Goal: Check status: Check status

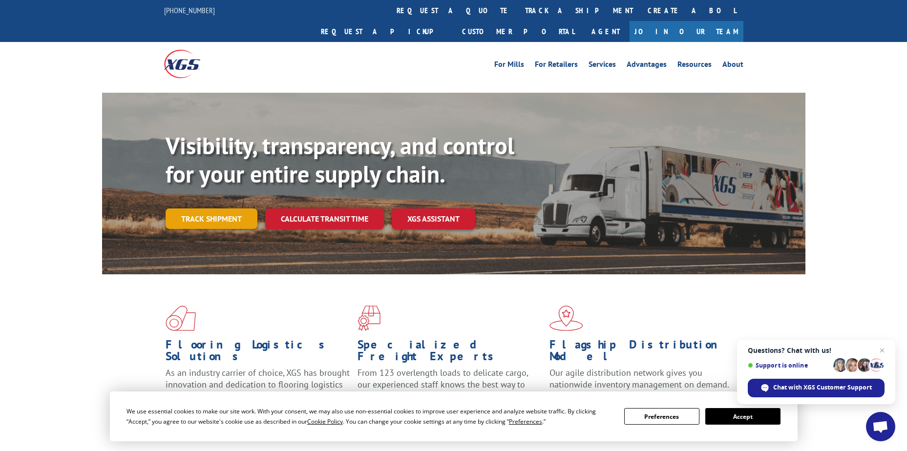
click at [186, 208] on link "Track shipment" at bounding box center [211, 218] width 92 height 21
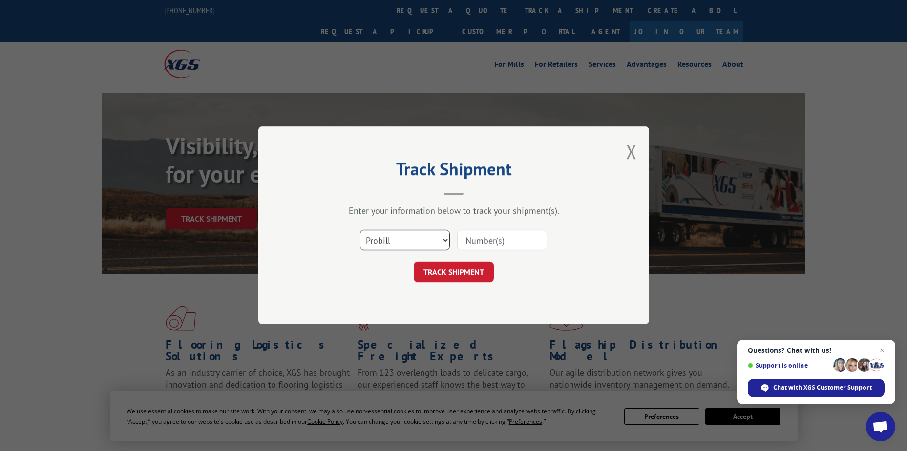
click at [410, 241] on select "Select category... Probill BOL PO" at bounding box center [405, 240] width 90 height 21
select select "bol"
click at [360, 230] on select "Select category... Probill BOL PO" at bounding box center [405, 240] width 90 height 21
click at [481, 246] on input at bounding box center [502, 240] width 90 height 21
paste input "BG10087854251"
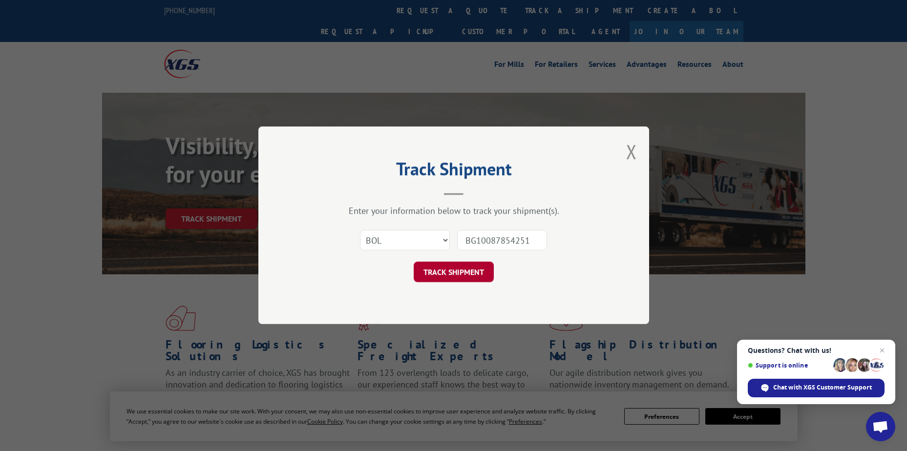
type input "BG10087854251"
click at [472, 273] on button "TRACK SHIPMENT" at bounding box center [453, 272] width 80 height 21
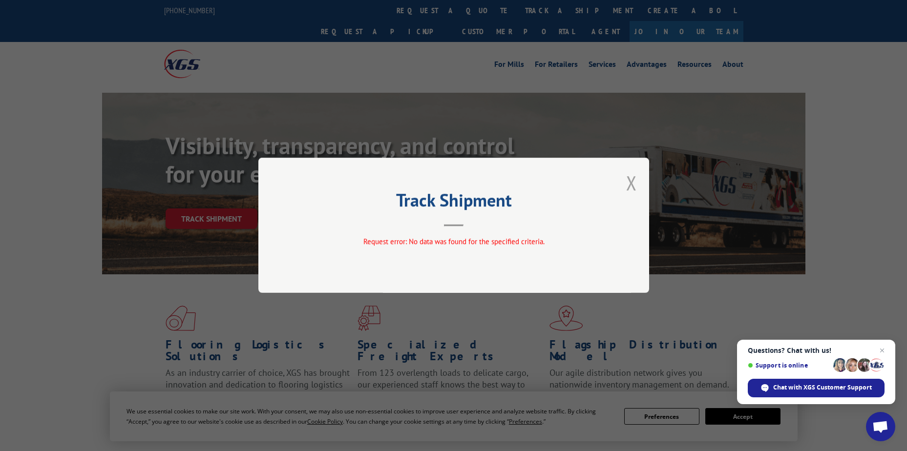
click at [636, 182] on button "Close modal" at bounding box center [631, 183] width 11 height 26
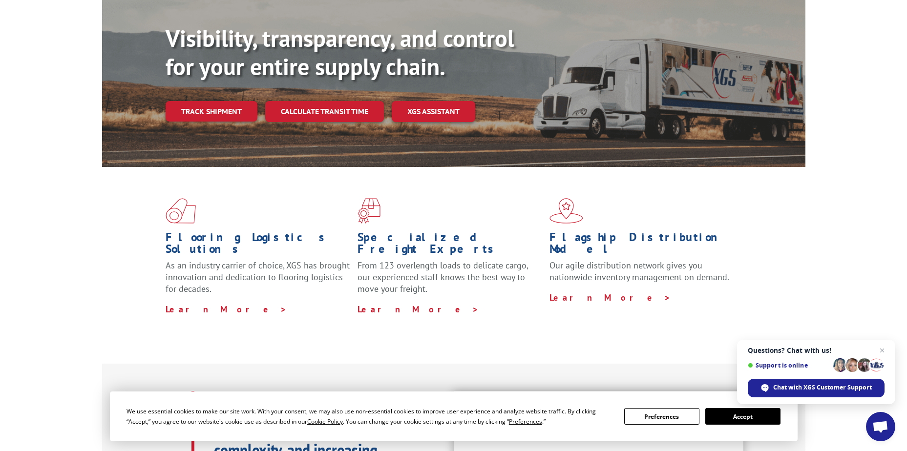
scroll to position [49, 0]
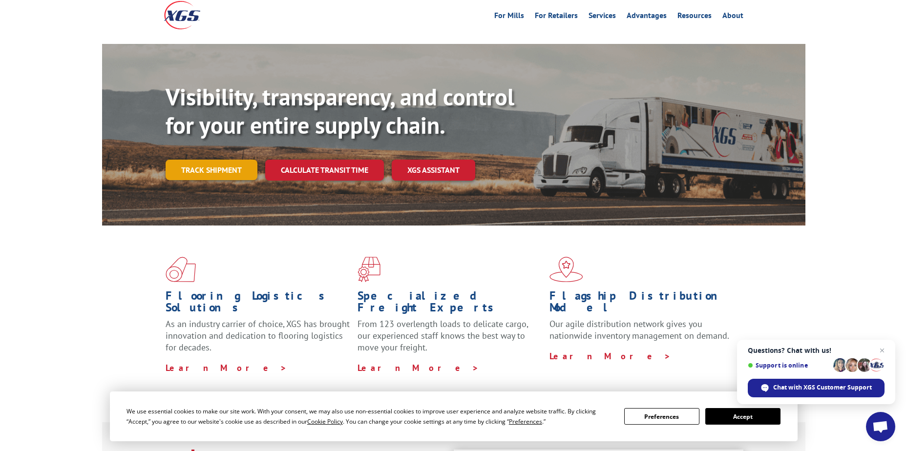
click at [236, 160] on link "Track shipment" at bounding box center [211, 170] width 92 height 21
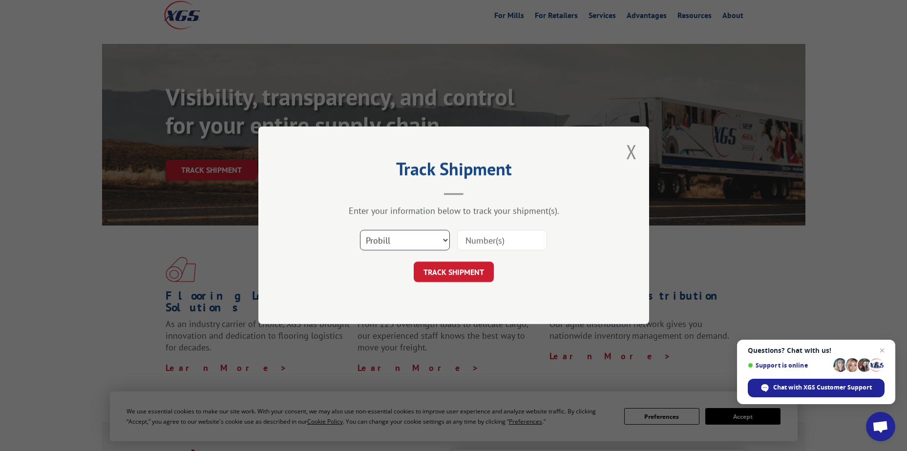
click at [399, 242] on select "Select category... Probill BOL PO" at bounding box center [405, 240] width 90 height 21
select select "po"
click at [360, 230] on select "Select category... Probill BOL PO" at bounding box center [405, 240] width 90 height 21
click at [481, 247] on input at bounding box center [502, 240] width 90 height 21
click at [503, 244] on input at bounding box center [502, 240] width 90 height 21
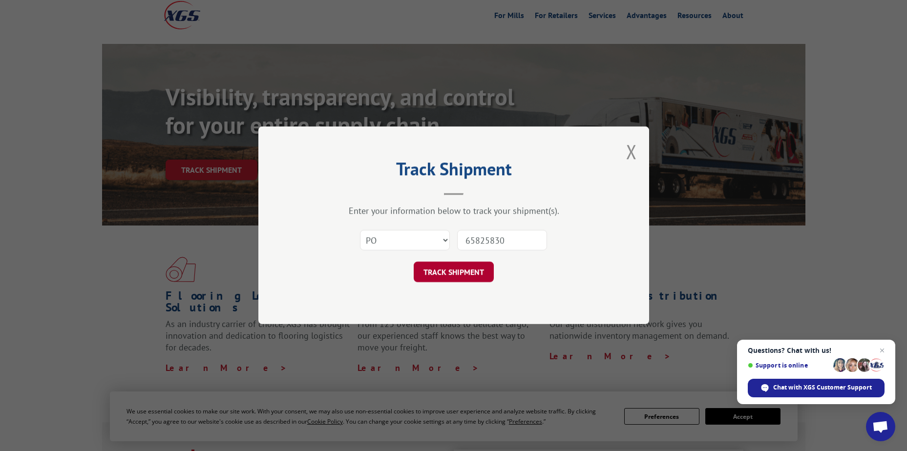
type input "65825830"
click at [490, 273] on button "TRACK SHIPMENT" at bounding box center [453, 272] width 80 height 21
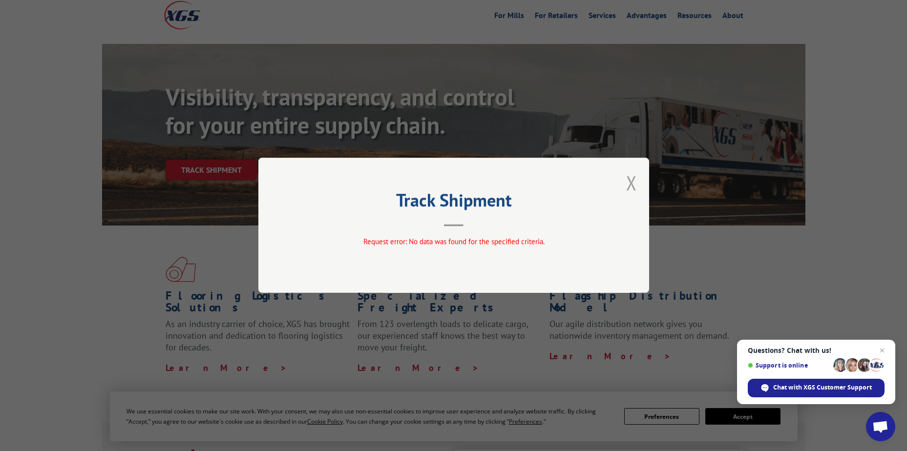
click at [635, 184] on button "Close modal" at bounding box center [631, 183] width 11 height 26
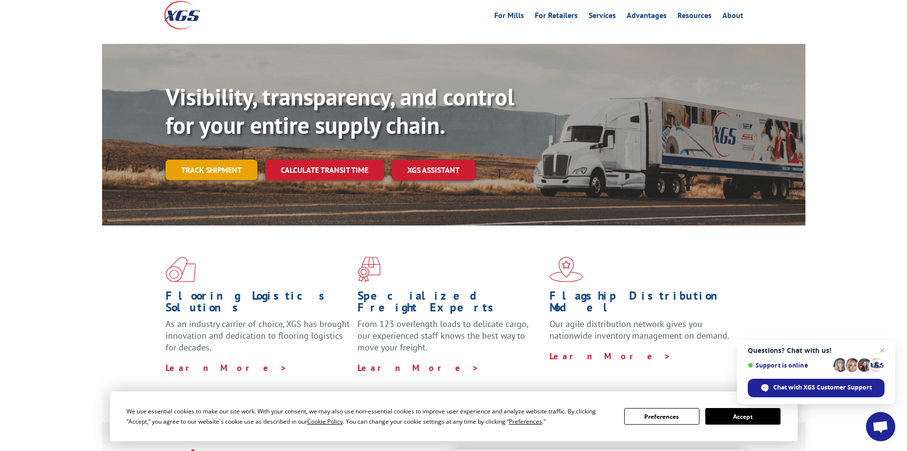
click at [246, 160] on link "Track shipment" at bounding box center [211, 170] width 92 height 21
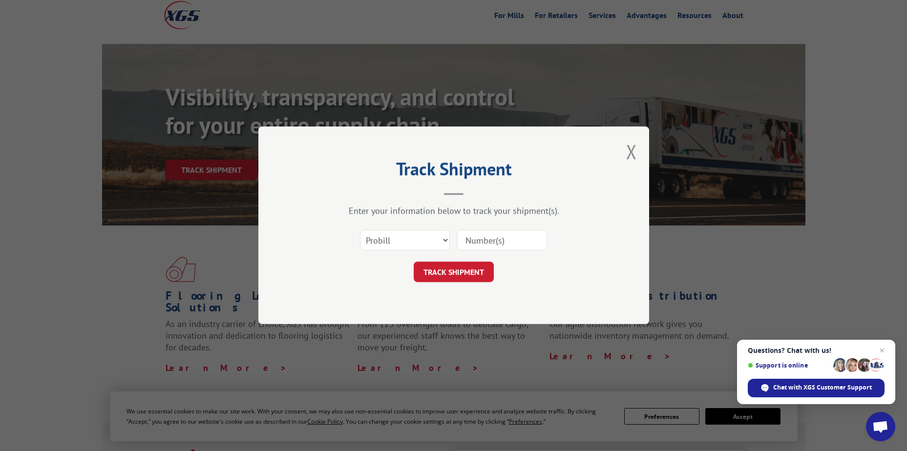
click at [495, 245] on input at bounding box center [502, 240] width 90 height 21
click at [407, 236] on select "Select category... Probill BOL PO" at bounding box center [405, 240] width 90 height 21
click at [360, 230] on select "Select category... Probill BOL PO" at bounding box center [405, 240] width 90 height 21
click at [407, 242] on select "Select category... Probill BOL PO" at bounding box center [405, 240] width 90 height 21
select select "probill"
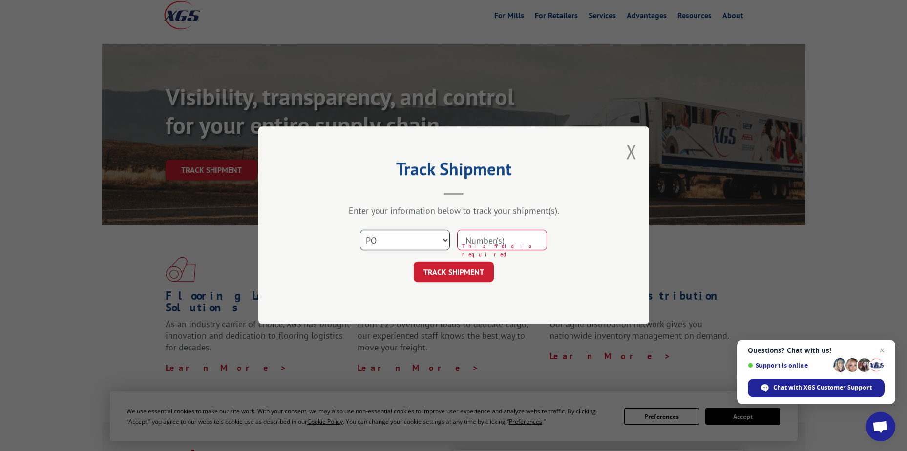
click at [360, 230] on select "Select category... Probill BOL PO" at bounding box center [405, 240] width 90 height 21
click at [468, 246] on input at bounding box center [502, 240] width 90 height 21
paste input "65825830"
type input "65825830"
click at [486, 272] on button "TRACK SHIPMENT" at bounding box center [453, 272] width 80 height 21
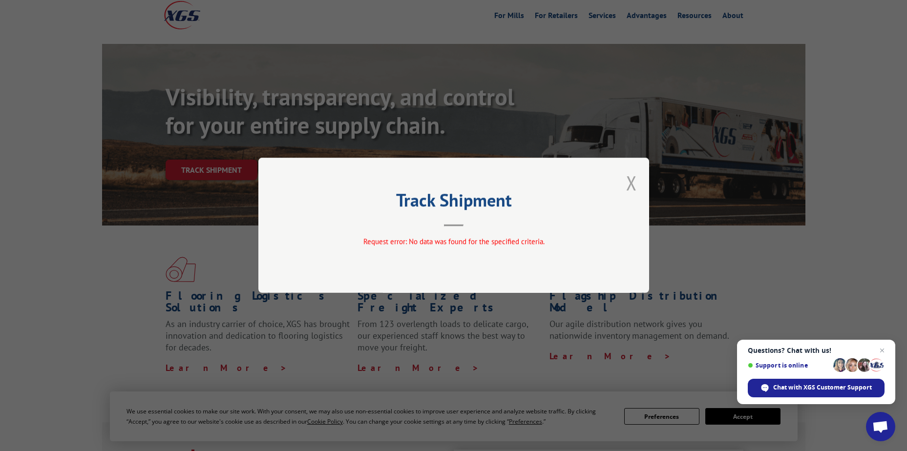
click at [629, 185] on button "Close modal" at bounding box center [631, 183] width 11 height 26
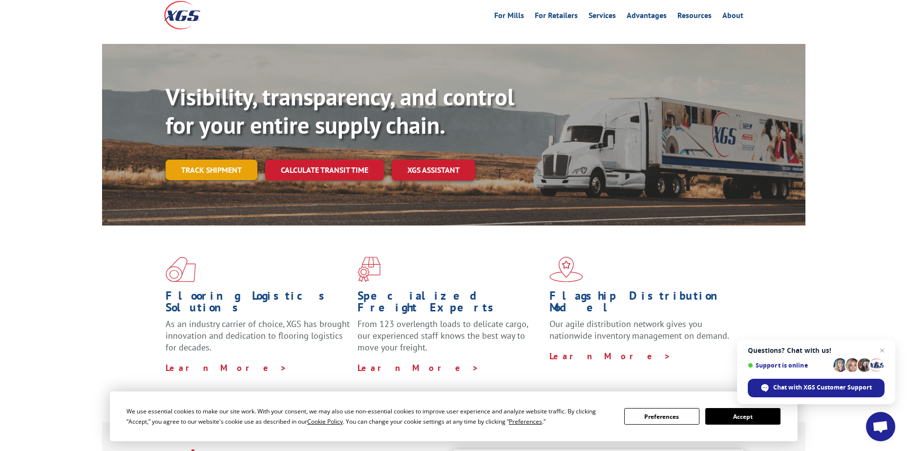
click at [225, 160] on link "Track shipment" at bounding box center [211, 170] width 92 height 21
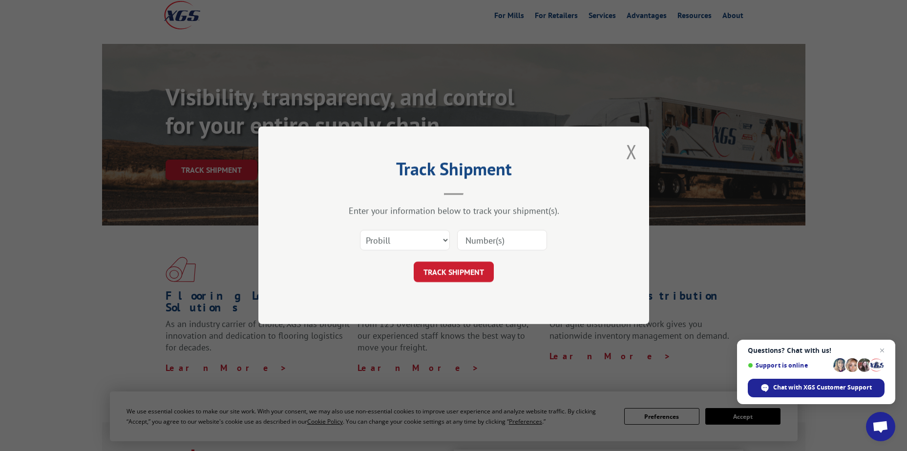
click at [461, 247] on input at bounding box center [502, 240] width 90 height 21
paste input "65825830"
type input "65825830"
click at [361, 233] on select "Select category... Probill BOL PO" at bounding box center [405, 240] width 90 height 21
select select "bol"
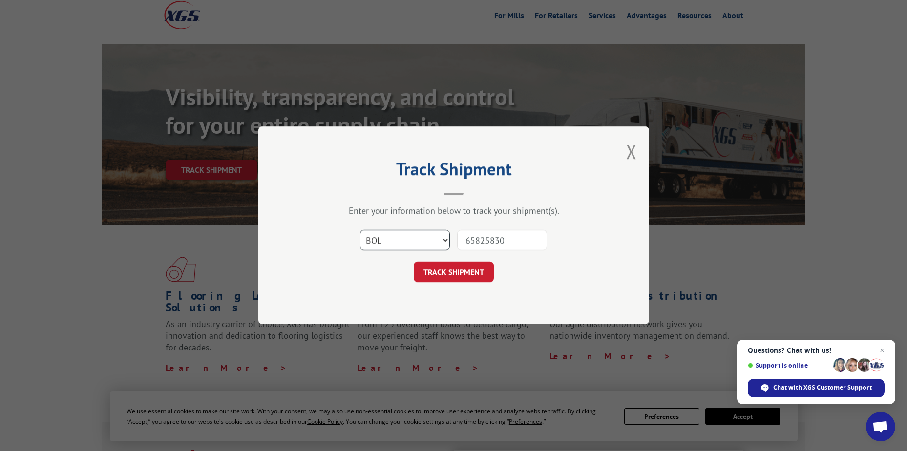
click at [360, 230] on select "Select category... Probill BOL PO" at bounding box center [405, 240] width 90 height 21
click at [467, 271] on button "TRACK SHIPMENT" at bounding box center [453, 272] width 80 height 21
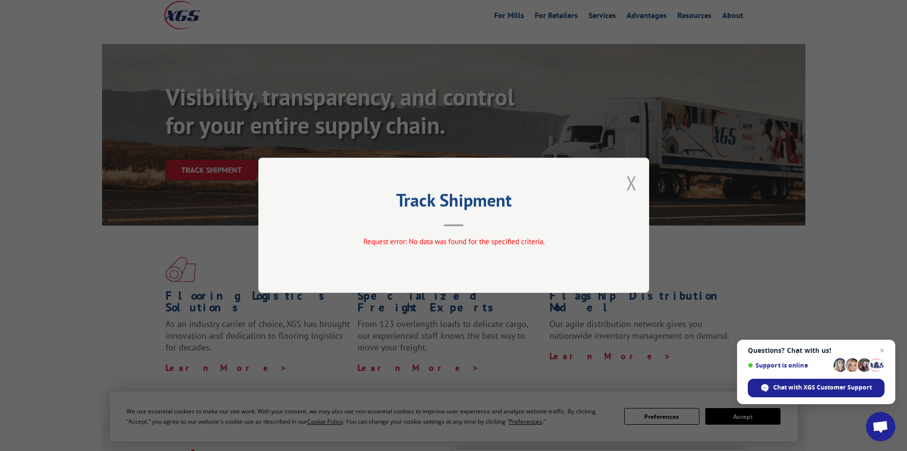
click at [628, 184] on button "Close modal" at bounding box center [631, 183] width 11 height 26
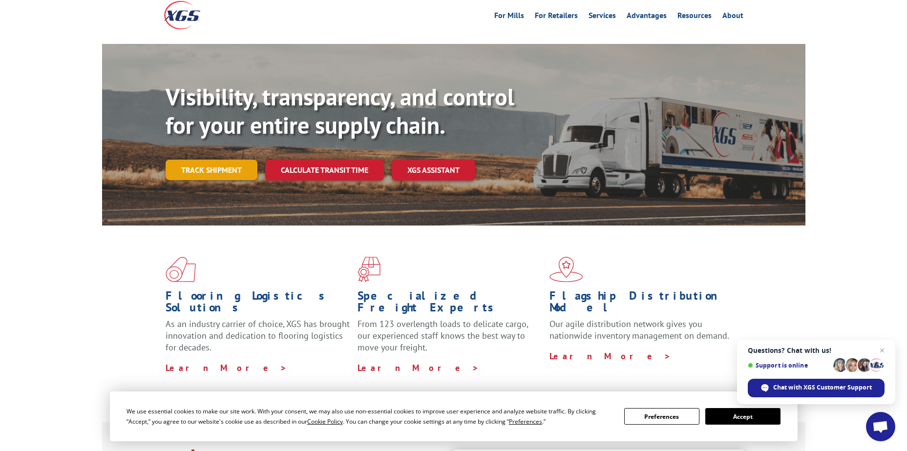
click at [231, 160] on link "Track shipment" at bounding box center [211, 170] width 92 height 21
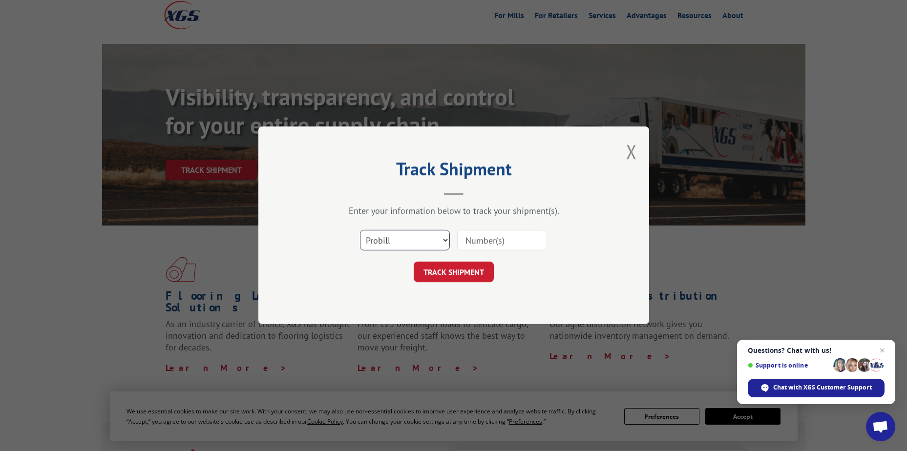
click at [434, 246] on select "Select category... Probill BOL PO" at bounding box center [405, 240] width 90 height 21
click at [485, 247] on input at bounding box center [502, 240] width 90 height 21
paste input "65825830"
type input "65825830-6"
click at [469, 268] on button "TRACK SHIPMENT" at bounding box center [453, 272] width 80 height 21
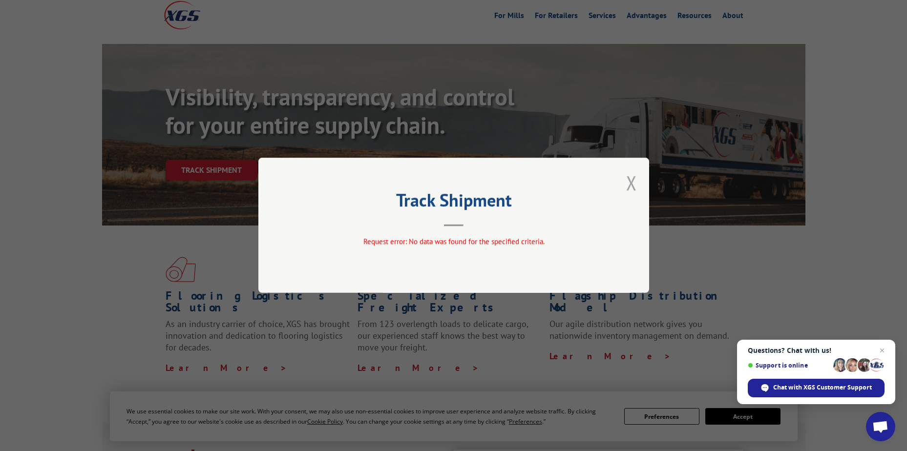
click at [634, 182] on button "Close modal" at bounding box center [631, 183] width 11 height 26
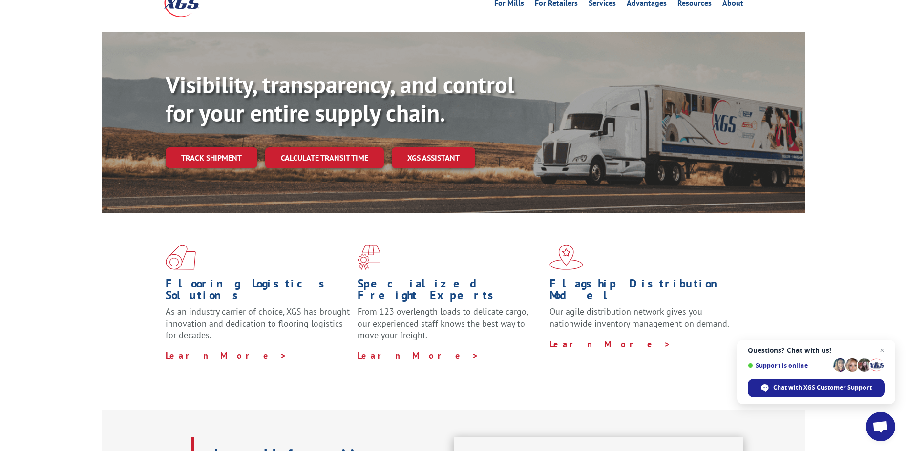
scroll to position [0, 0]
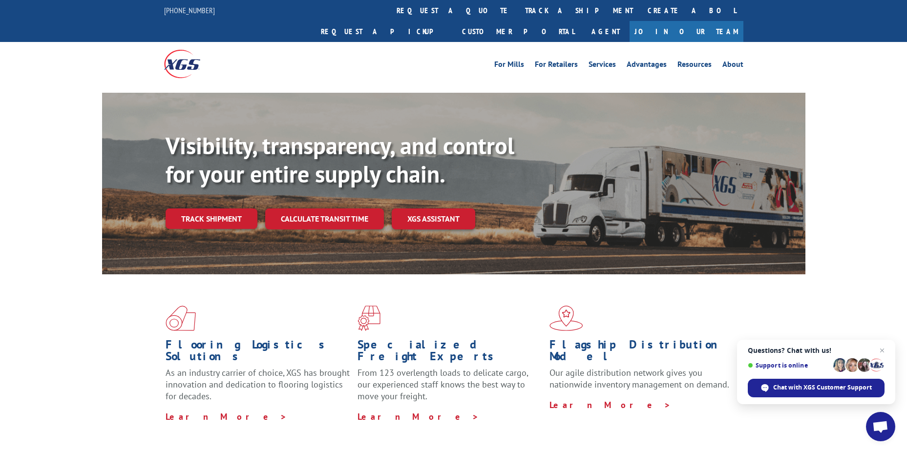
click at [517, 9] on link "track a shipment" at bounding box center [578, 10] width 123 height 21
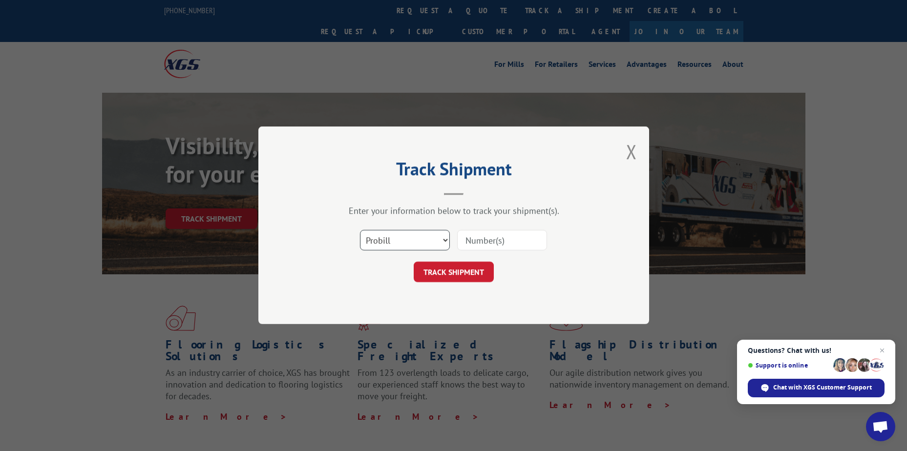
click at [431, 242] on select "Select category... Probill BOL PO" at bounding box center [405, 240] width 90 height 21
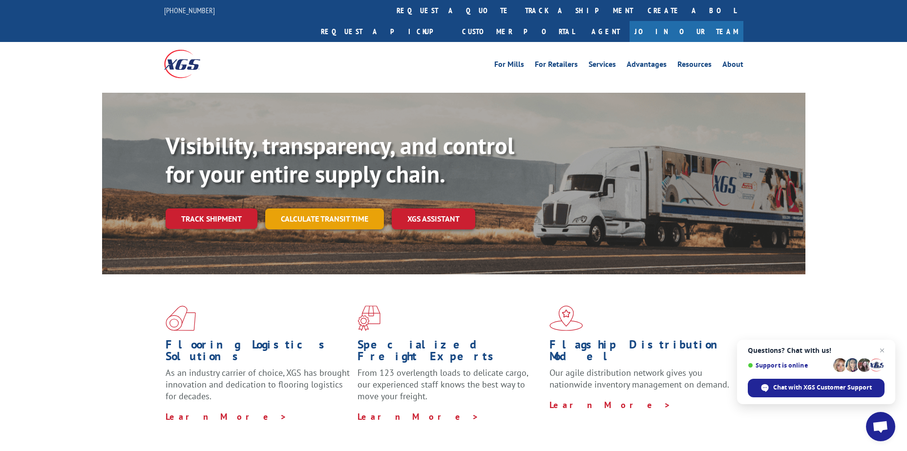
click at [365, 208] on link "Calculate transit time" at bounding box center [324, 218] width 119 height 21
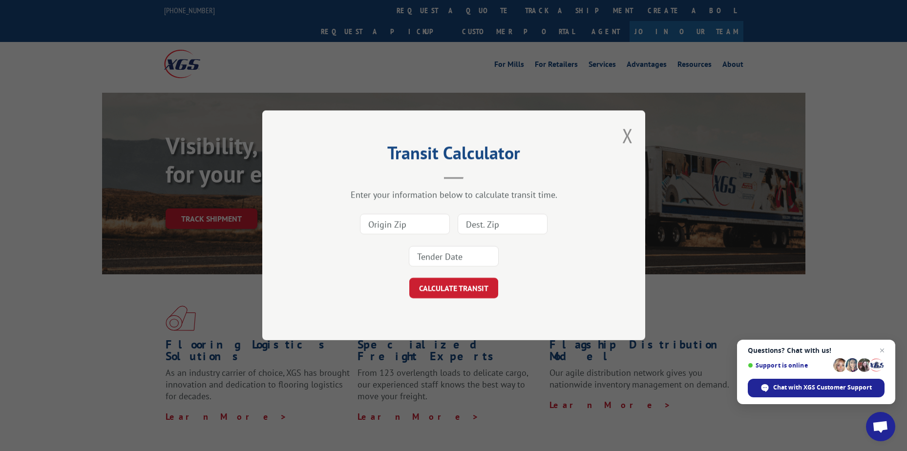
click at [415, 225] on input at bounding box center [405, 224] width 90 height 21
click at [623, 137] on button "Close modal" at bounding box center [627, 136] width 11 height 26
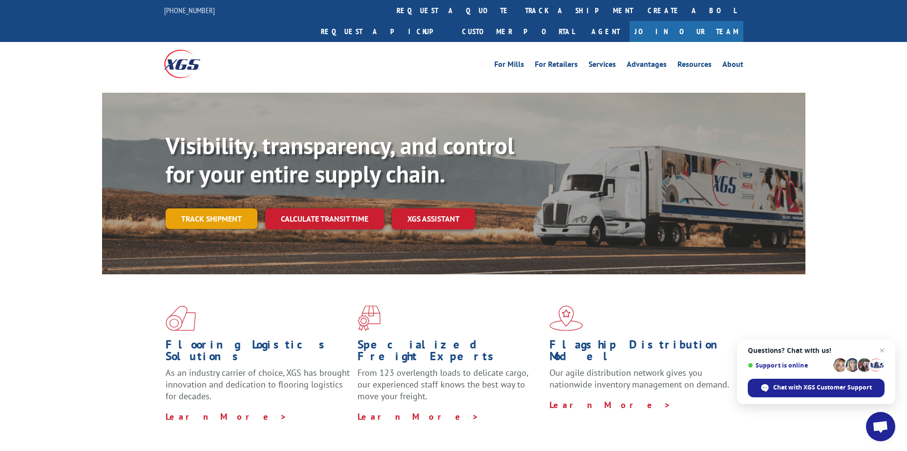
click at [203, 208] on link "Track shipment" at bounding box center [211, 218] width 92 height 21
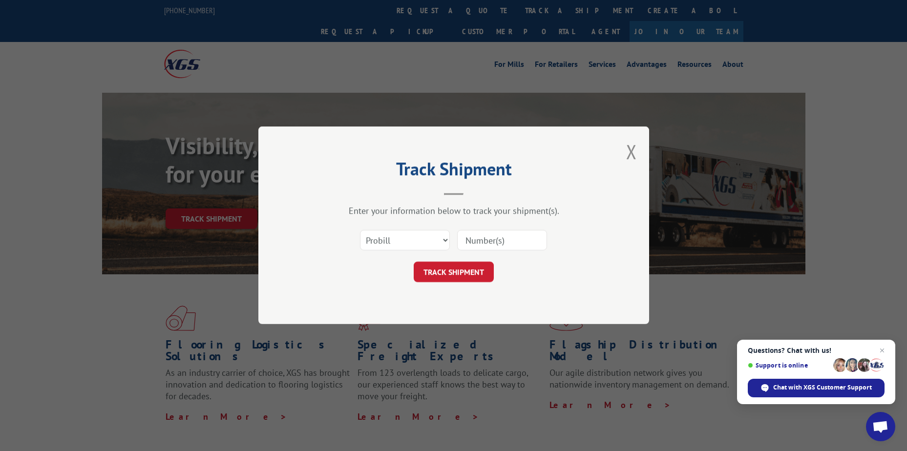
click at [510, 255] on div "Select category... Probill BOL PO" at bounding box center [453, 241] width 293 height 32
click at [510, 246] on input at bounding box center [502, 240] width 90 height 21
paste input "65825830"
type input "65825830"
click at [430, 237] on select "Select category... Probill BOL PO" at bounding box center [405, 240] width 90 height 21
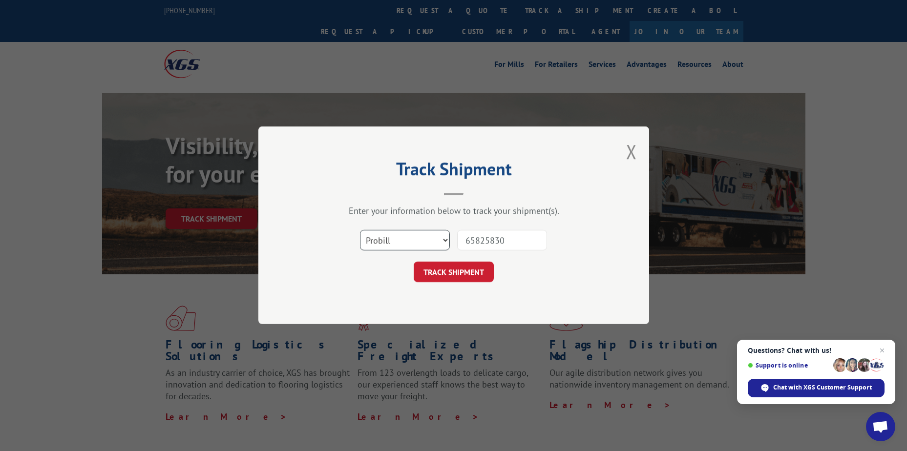
select select "po"
click at [360, 230] on select "Select category... Probill BOL PO" at bounding box center [405, 240] width 90 height 21
click at [492, 243] on input "65825830" at bounding box center [502, 240] width 90 height 21
paste input "PD6PP95D3E"
type input "PD6PP95D3E"
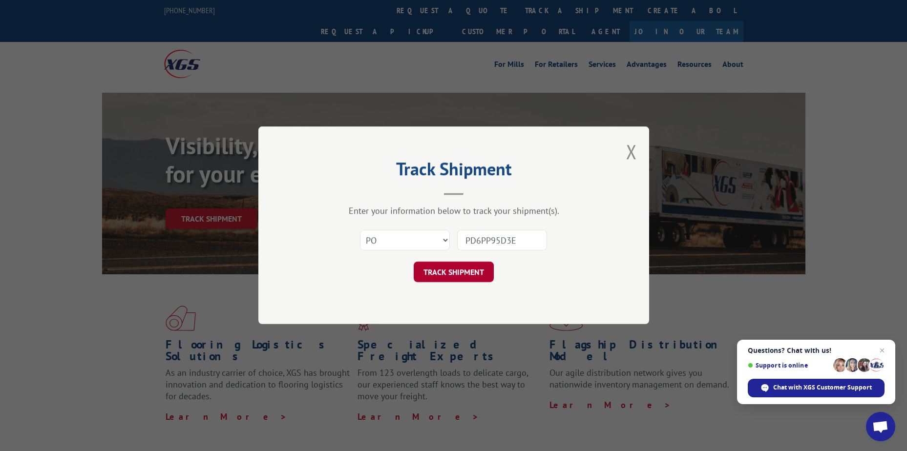
click at [477, 268] on button "TRACK SHIPMENT" at bounding box center [453, 272] width 80 height 21
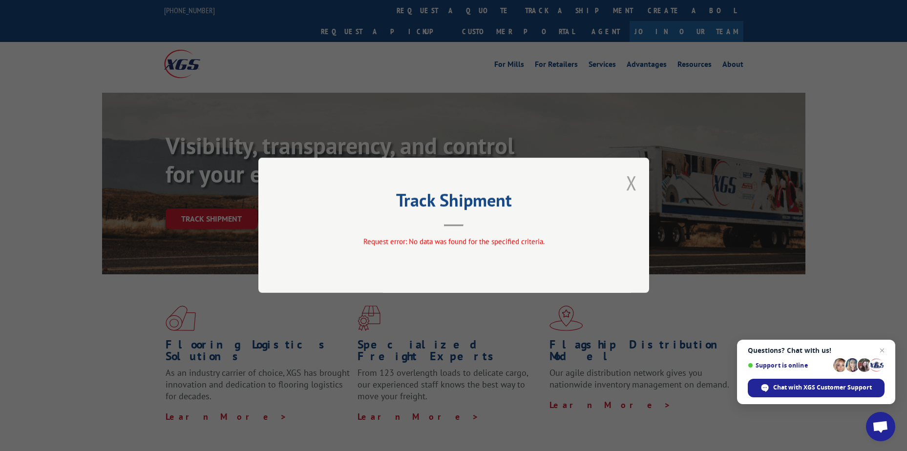
click at [635, 185] on button "Close modal" at bounding box center [631, 183] width 11 height 26
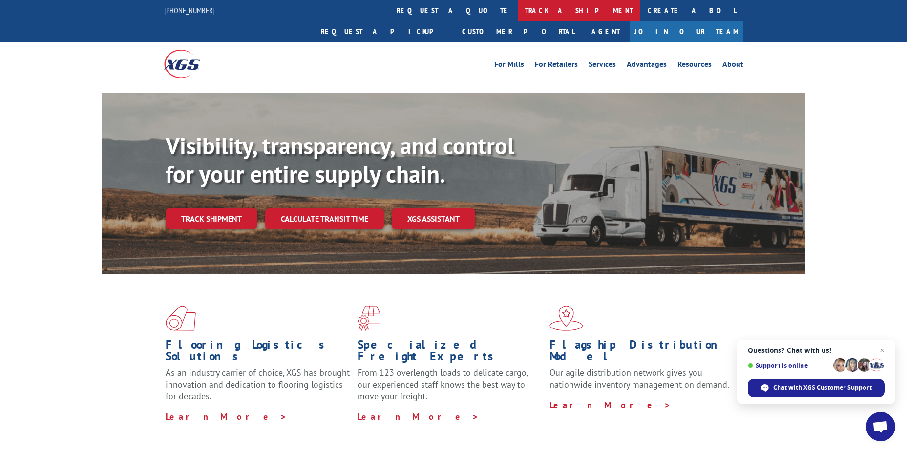
click at [517, 13] on link "track a shipment" at bounding box center [578, 10] width 123 height 21
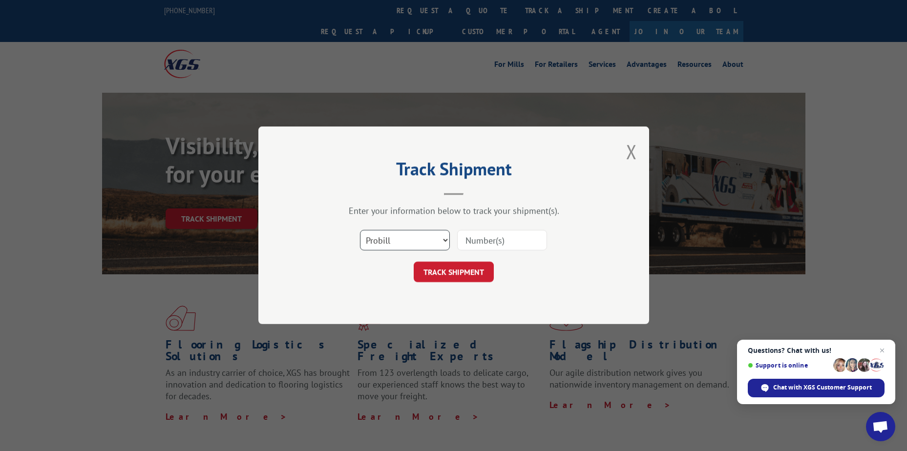
click at [444, 245] on select "Select category... Probill BOL PO" at bounding box center [405, 240] width 90 height 21
click at [558, 284] on div "Track Shipment Enter your information below to track your shipment(s). Select c…" at bounding box center [453, 225] width 391 height 198
click at [495, 239] on input at bounding box center [502, 240] width 90 height 21
type input "658258306"
click at [480, 272] on button "TRACK SHIPMENT" at bounding box center [453, 272] width 80 height 21
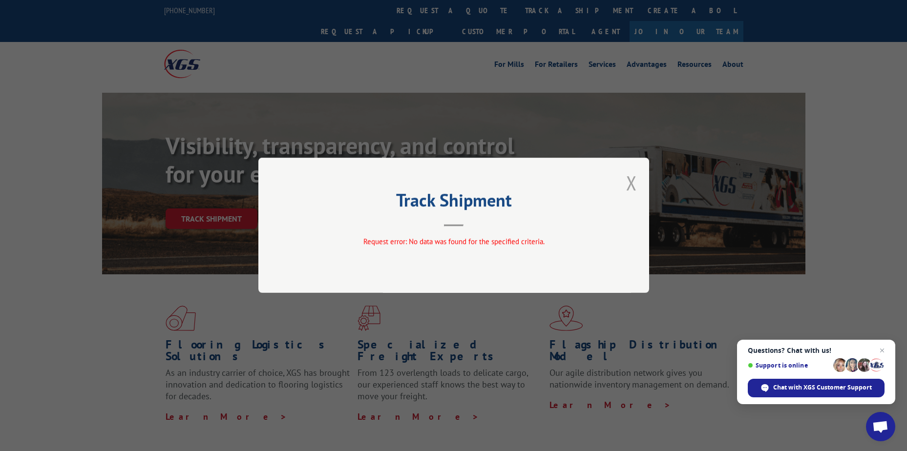
click at [633, 183] on button "Close modal" at bounding box center [631, 183] width 11 height 26
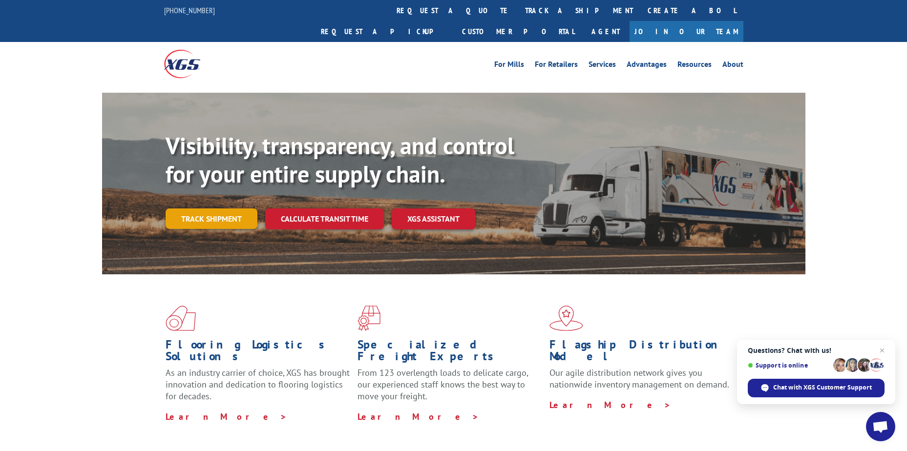
click at [206, 208] on link "Track shipment" at bounding box center [211, 218] width 92 height 21
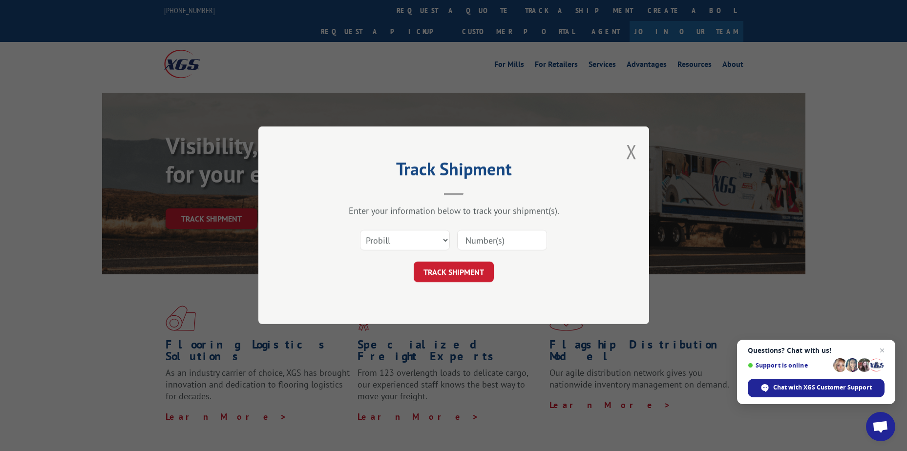
click at [625, 150] on div "Track Shipment Enter your information below to track your shipment(s). Select c…" at bounding box center [453, 225] width 391 height 198
click at [637, 155] on div "Track Shipment Enter your information below to track your shipment(s). Select c…" at bounding box center [453, 225] width 391 height 198
click at [622, 148] on div "Track Shipment Enter your information below to track your shipment(s). Select c…" at bounding box center [453, 225] width 391 height 198
click at [630, 152] on button "Close modal" at bounding box center [631, 152] width 11 height 26
